Goal: Check status

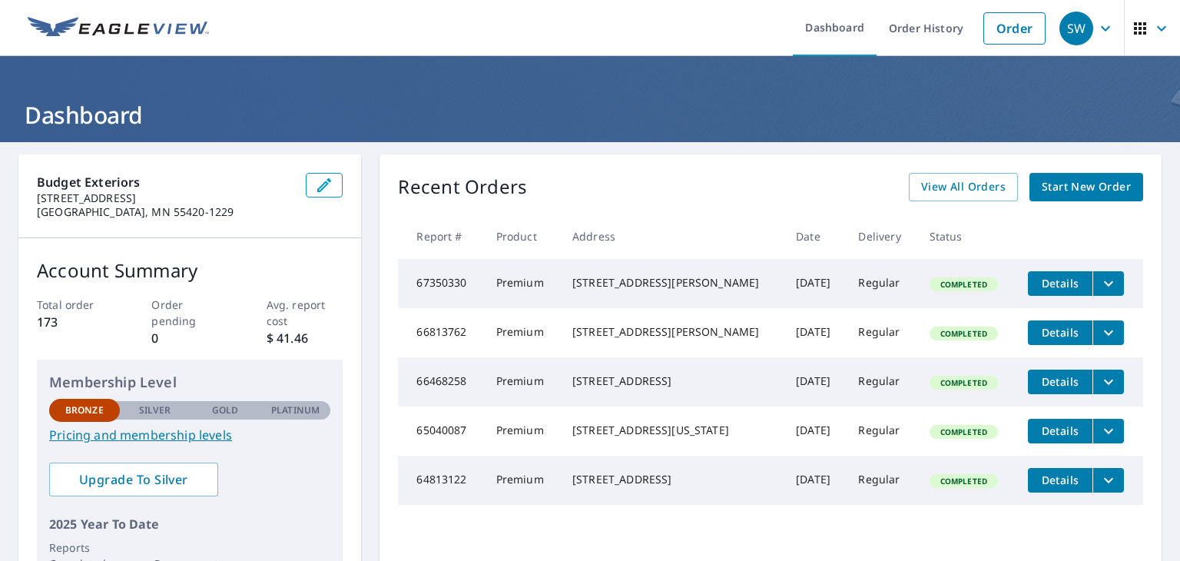
click at [1100, 278] on icon "filesDropdownBtn-67350330" at bounding box center [1109, 283] width 18 height 18
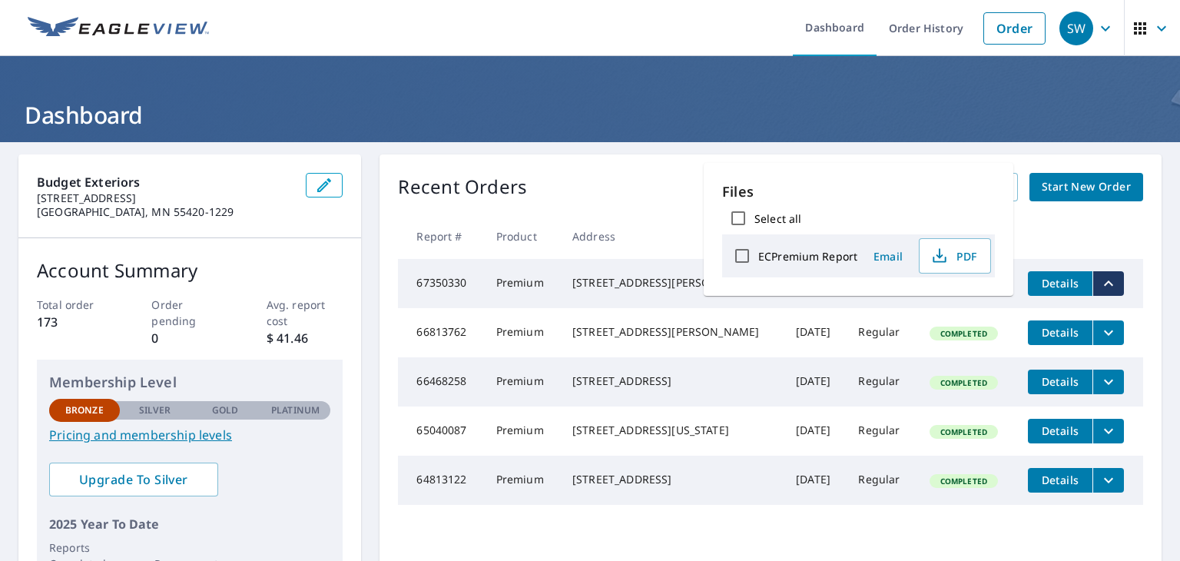
click at [873, 111] on h1 "Dashboard" at bounding box center [589, 115] width 1143 height 32
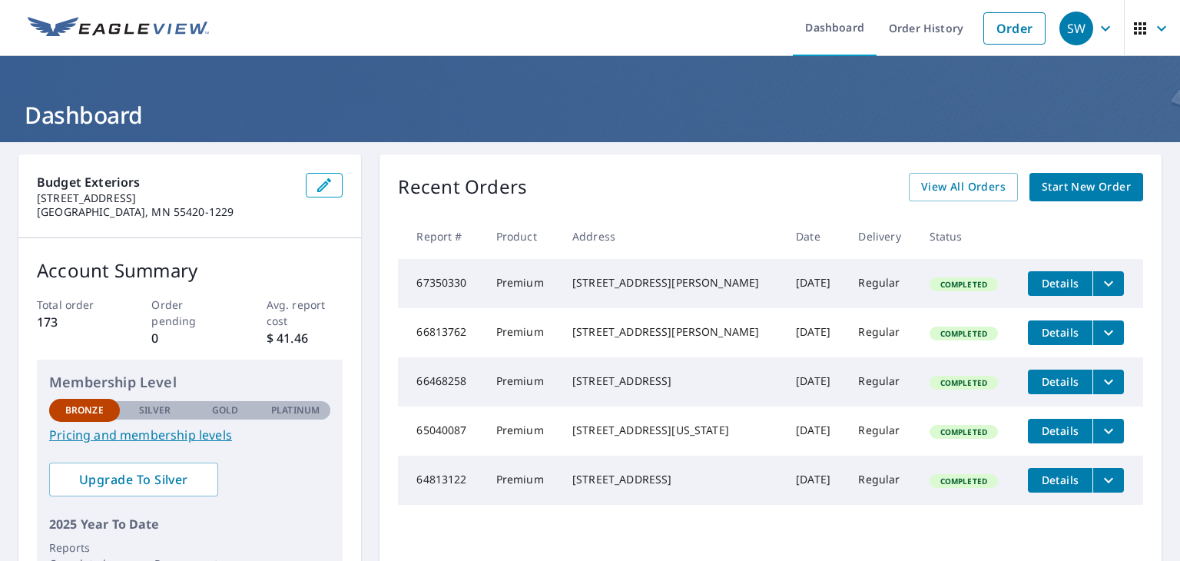
click at [1131, 28] on icon "button" at bounding box center [1140, 28] width 18 height 18
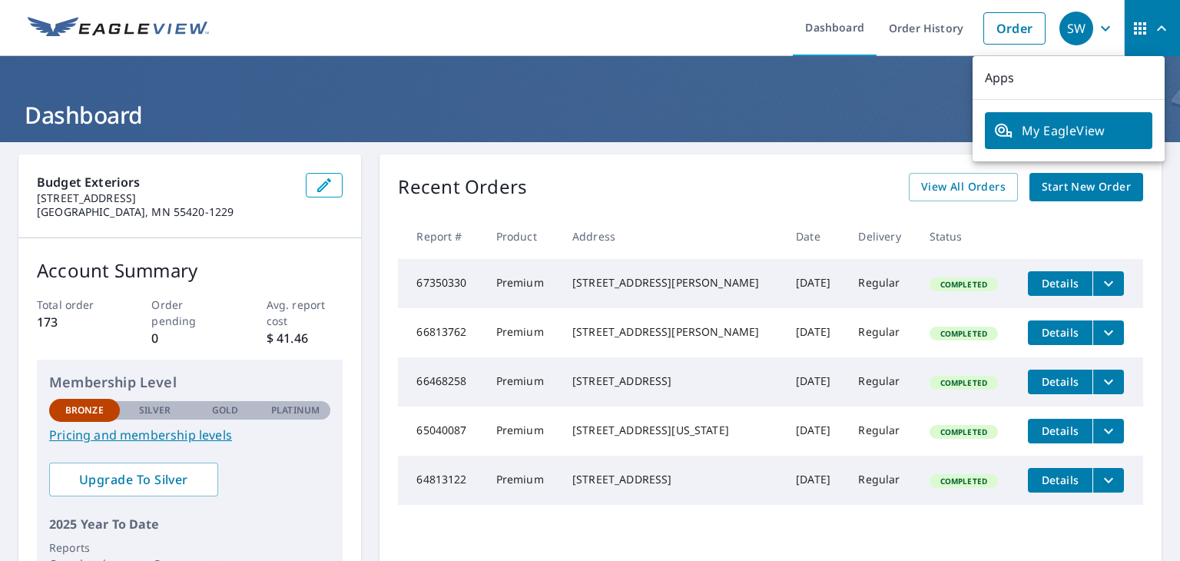
click at [1097, 30] on icon "button" at bounding box center [1106, 28] width 18 height 18
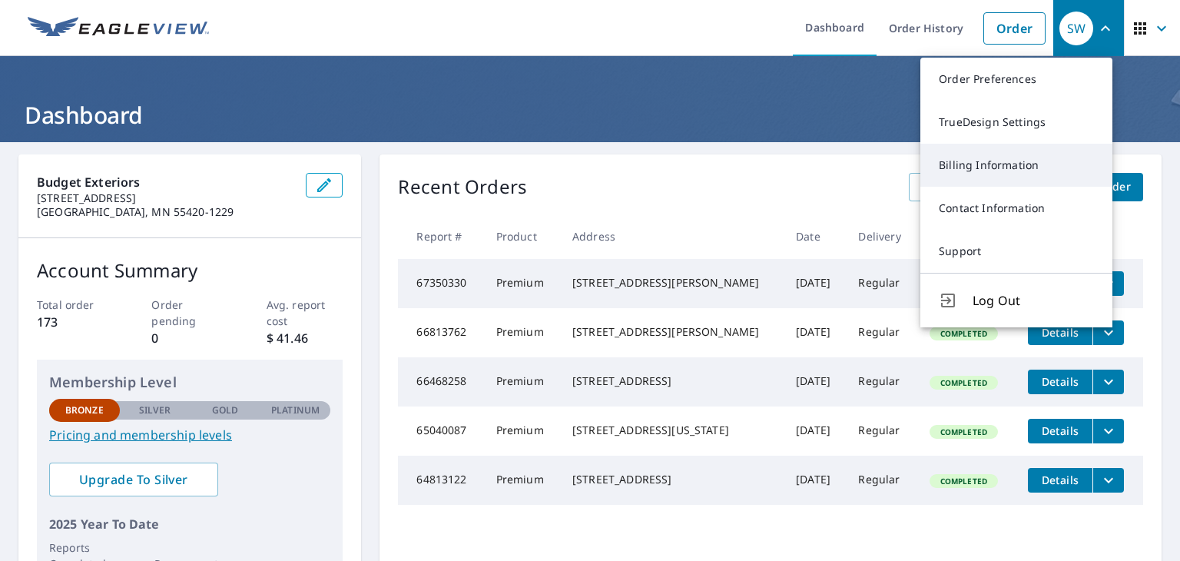
click at [1015, 171] on link "Billing Information" at bounding box center [1017, 165] width 192 height 43
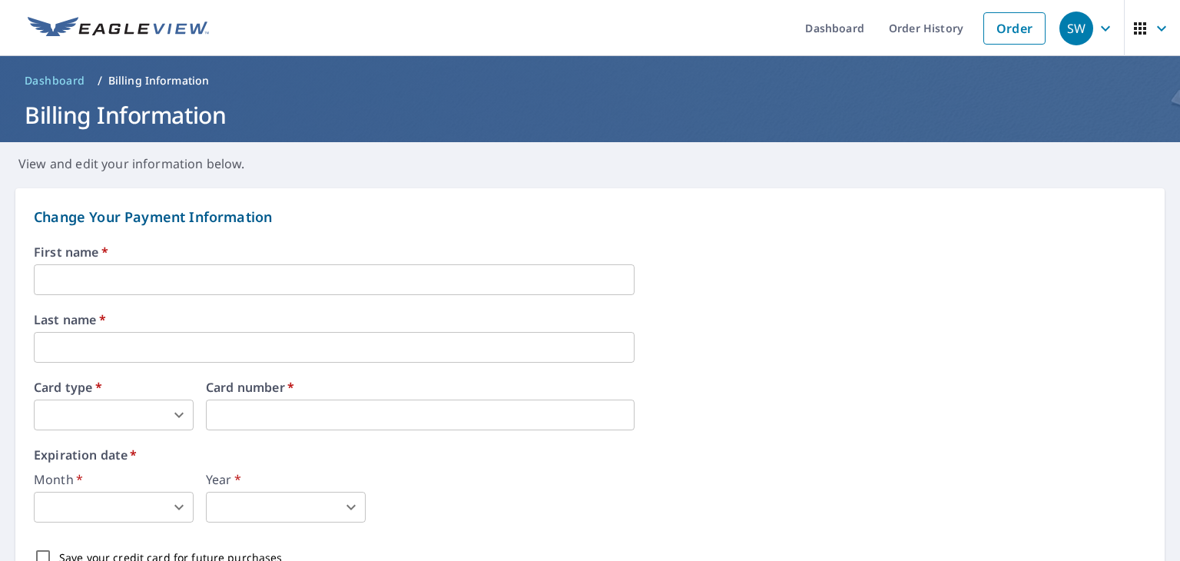
click at [1101, 28] on icon "button" at bounding box center [1105, 27] width 9 height 5
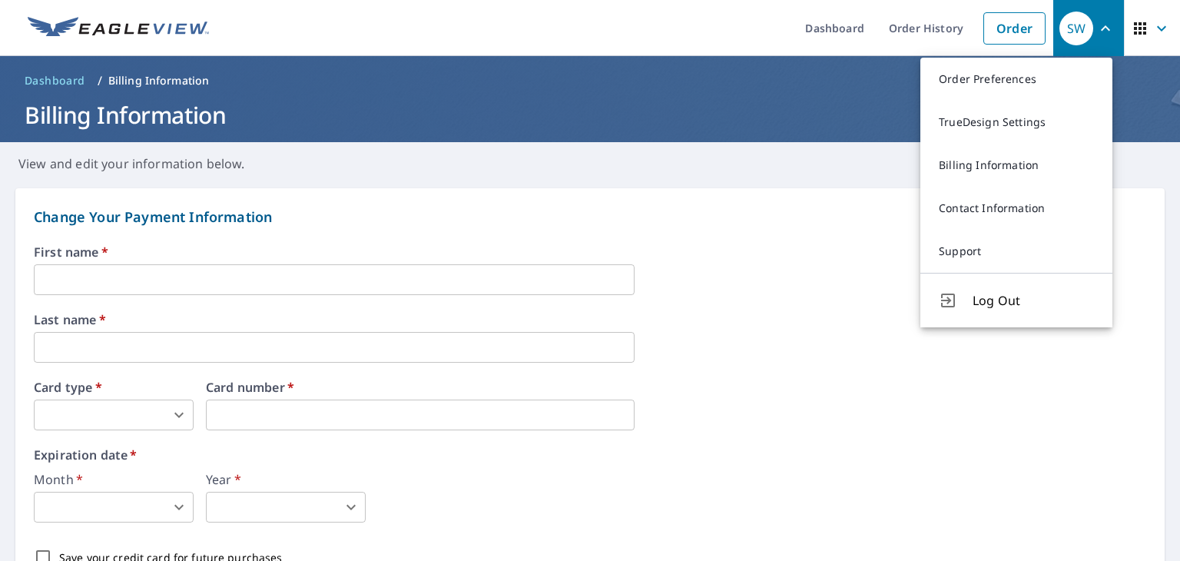
click at [326, 87] on ol "Dashboard / Billing Information" at bounding box center [589, 80] width 1143 height 25
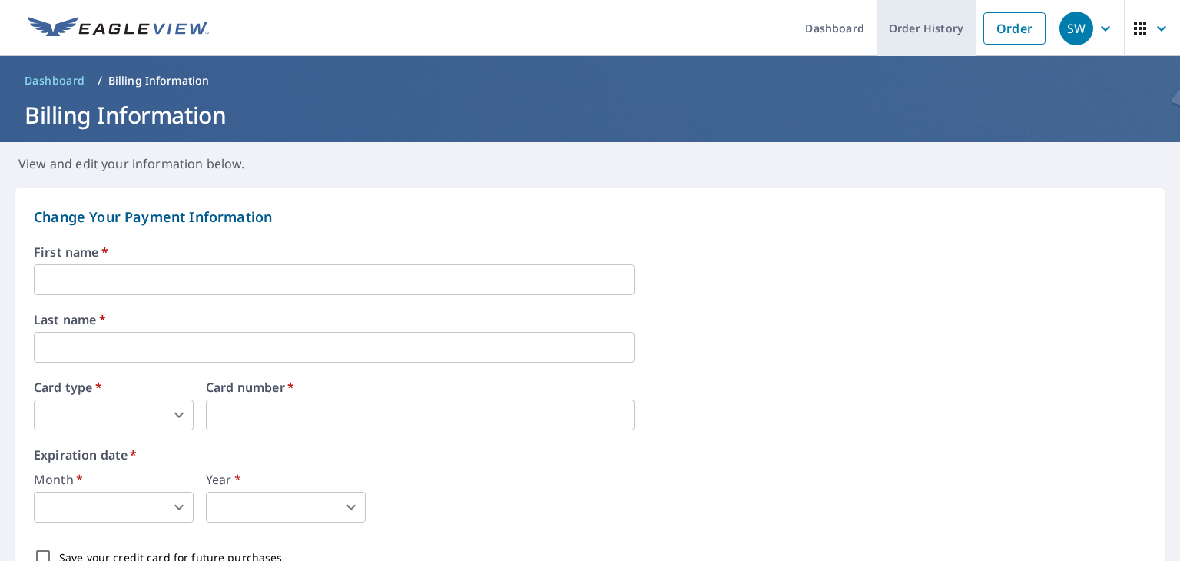
click at [909, 33] on link "Order History" at bounding box center [926, 28] width 99 height 56
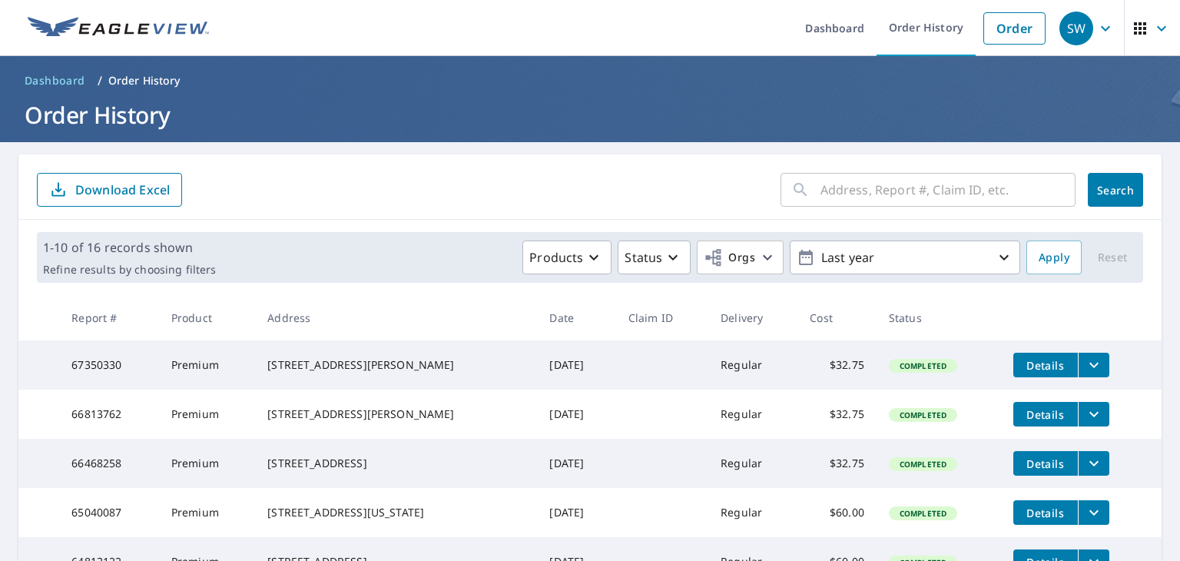
click at [916, 371] on span "Completed" at bounding box center [923, 365] width 65 height 11
click at [1086, 368] on icon "filesDropdownBtn-67350330" at bounding box center [1094, 365] width 18 height 18
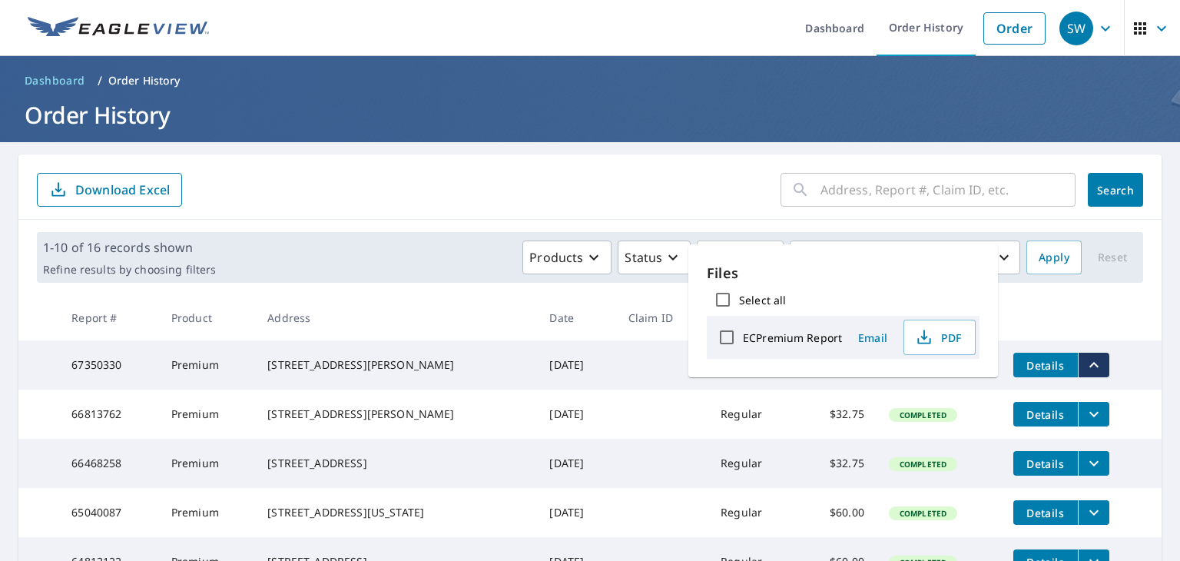
click at [553, 369] on td "[DATE]" at bounding box center [576, 364] width 79 height 49
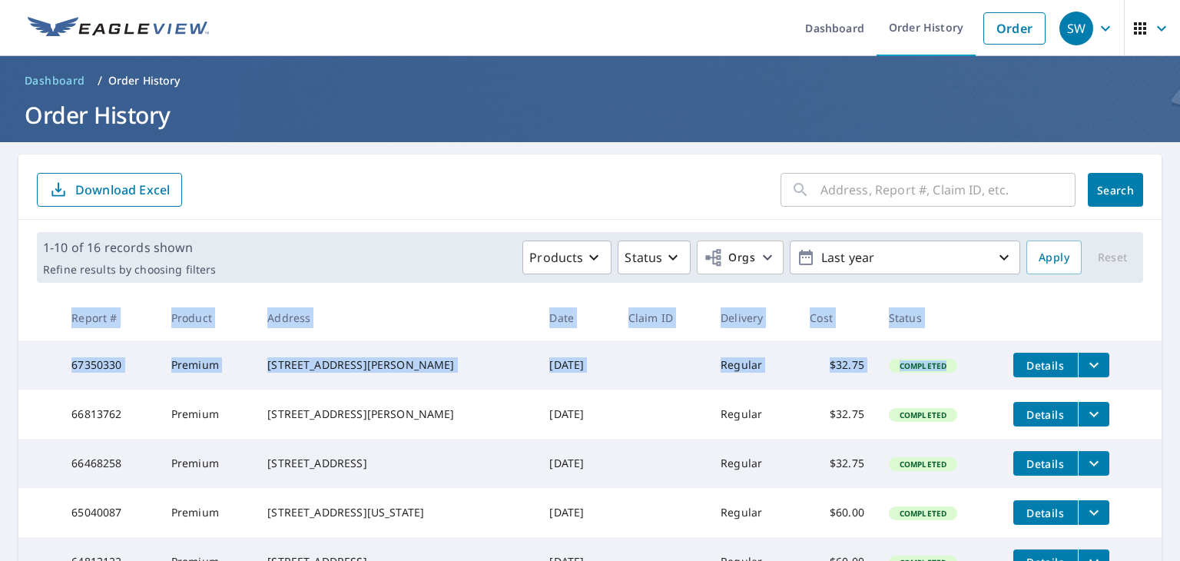
drag, startPoint x: 961, startPoint y: 370, endPoint x: 42, endPoint y: 315, distance: 920.7
click at [42, 315] on table "Report # Product Address Date Claim ID Delivery Cost Status 67350330 Premium [S…" at bounding box center [589, 563] width 1143 height 537
